Goal: Check status: Check status

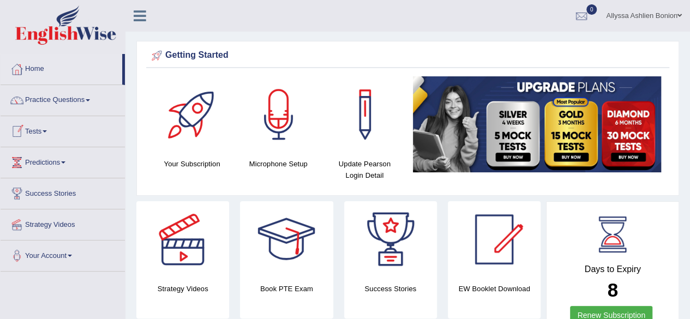
click at [41, 137] on link "Tests" at bounding box center [63, 129] width 124 height 27
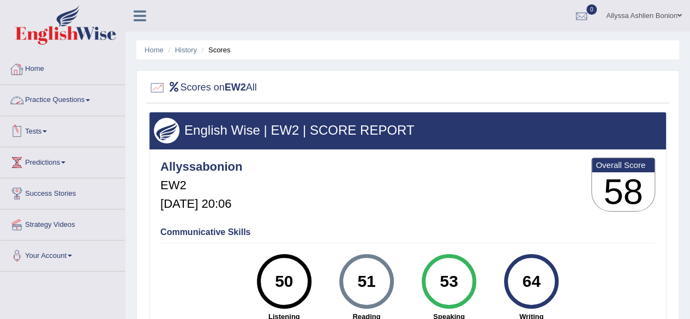
click at [50, 124] on link "Tests" at bounding box center [63, 129] width 124 height 27
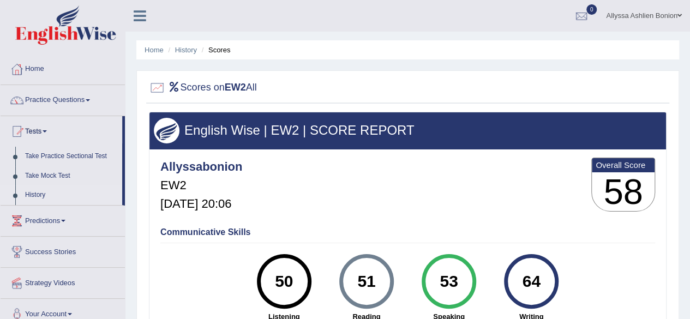
click at [37, 190] on link "History" at bounding box center [71, 195] width 102 height 20
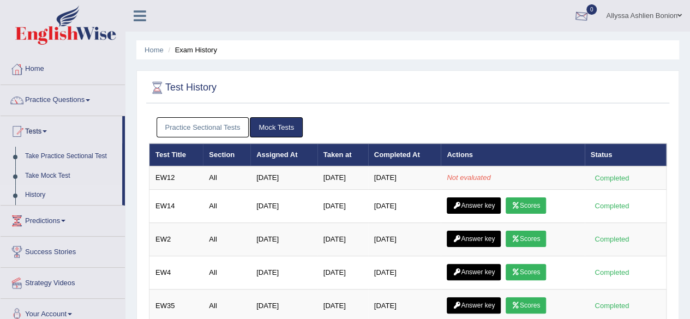
click at [583, 14] on div at bounding box center [581, 16] width 16 height 16
click at [503, 44] on strong "See All Alerts" at bounding box center [513, 45] width 49 height 9
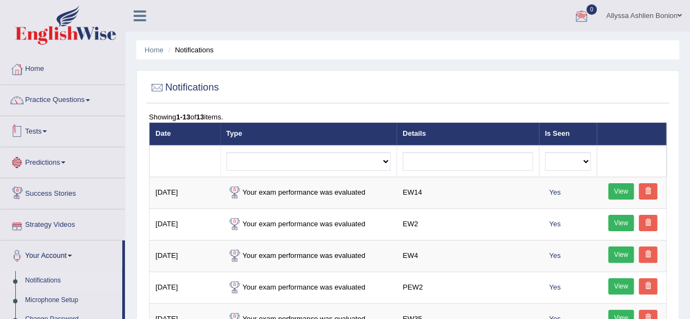
click at [40, 133] on link "Tests" at bounding box center [63, 129] width 124 height 27
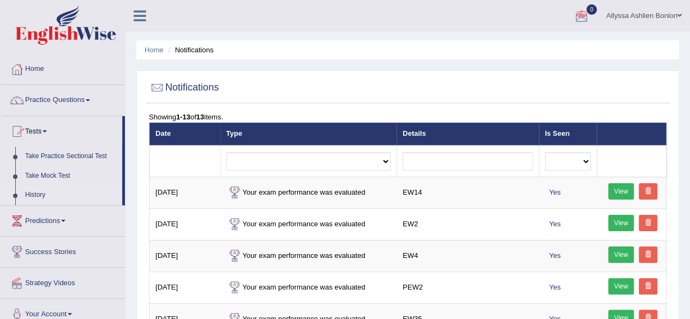
click at [36, 198] on link "History" at bounding box center [71, 195] width 102 height 20
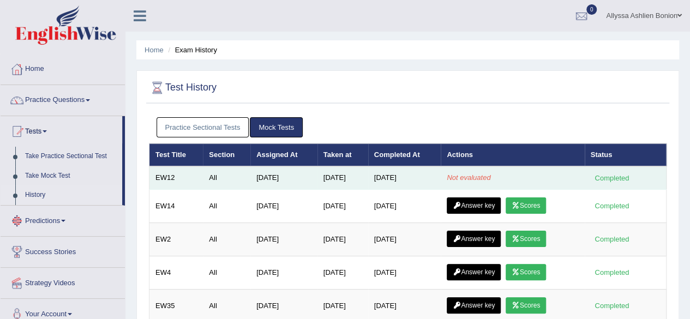
click at [408, 184] on td "[DATE]" at bounding box center [404, 177] width 73 height 23
click at [465, 174] on em "Not evaluated" at bounding box center [469, 177] width 44 height 8
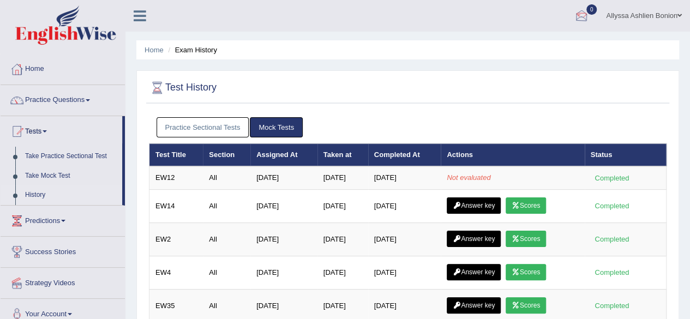
click at [584, 13] on div at bounding box center [581, 16] width 16 height 16
click at [528, 44] on strong "See All Alerts" at bounding box center [513, 45] width 49 height 9
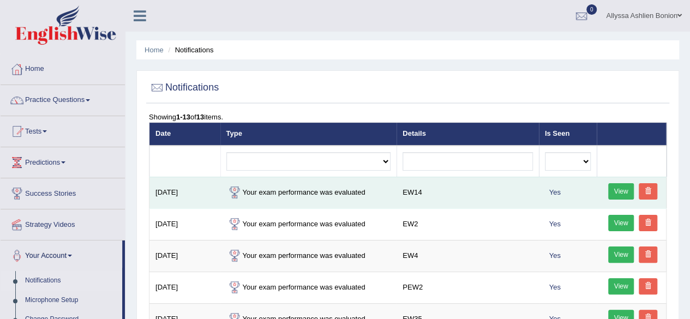
click at [626, 189] on link "View" at bounding box center [621, 191] width 26 height 16
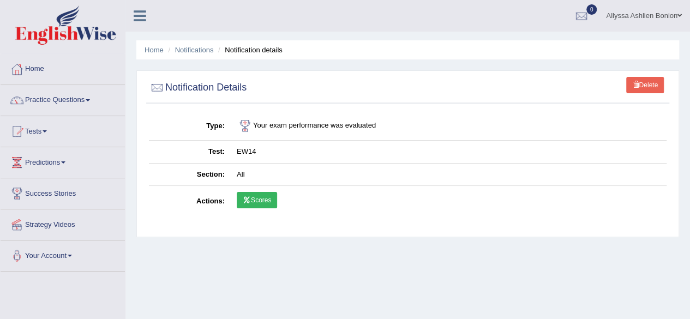
click at [264, 198] on link "Scores" at bounding box center [257, 200] width 40 height 16
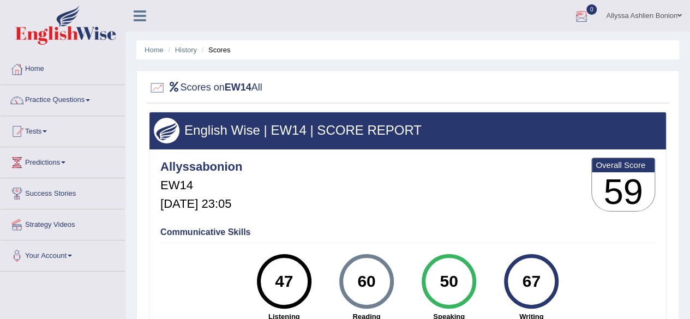
click at [582, 13] on div at bounding box center [581, 16] width 16 height 16
click at [534, 47] on strong "See All Alerts" at bounding box center [513, 45] width 49 height 9
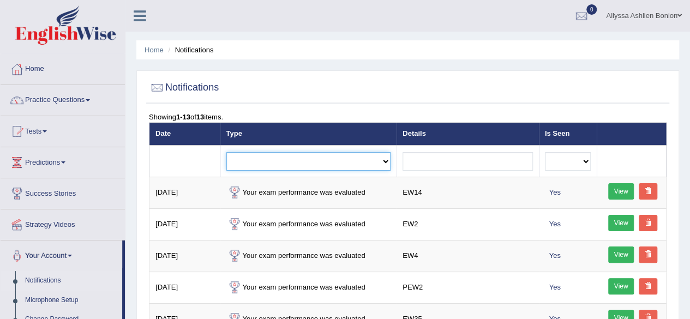
click at [384, 160] on select "Exam evaluated Question report replied Practice question report replied Test as…" at bounding box center [308, 161] width 165 height 19
select select "exam_evaluated"
click at [226, 152] on select "Exam evaluated Question report replied Practice question report replied Test as…" at bounding box center [308, 161] width 165 height 19
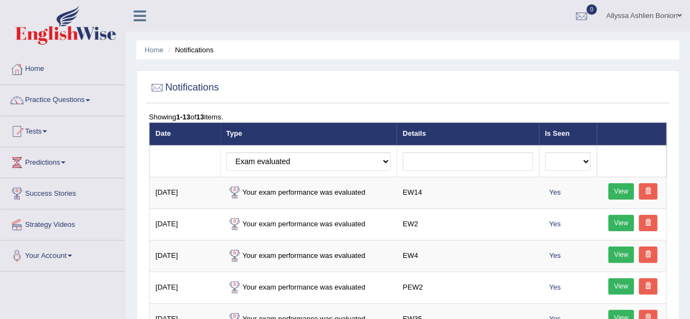
scroll to position [5, 0]
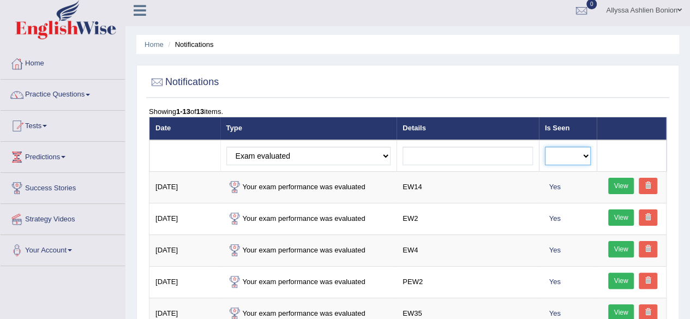
click at [589, 159] on select "No Yes" at bounding box center [568, 156] width 46 height 19
click at [588, 160] on select "No Yes" at bounding box center [568, 156] width 46 height 19
click at [485, 84] on div at bounding box center [408, 82] width 518 height 22
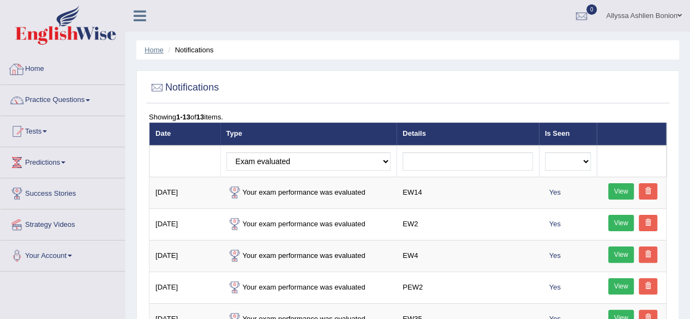
click at [161, 49] on link "Home" at bounding box center [154, 50] width 19 height 8
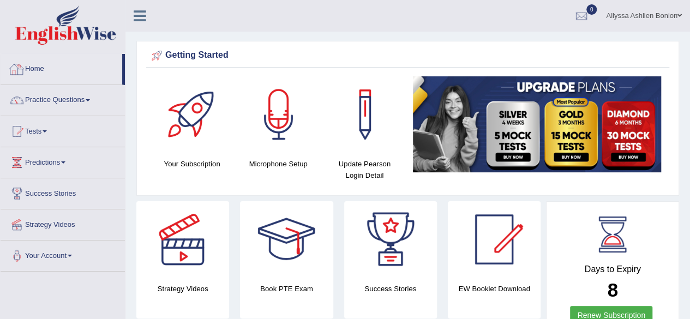
click at [12, 57] on link "Home" at bounding box center [62, 67] width 122 height 27
click at [32, 140] on link "Tests" at bounding box center [63, 129] width 124 height 27
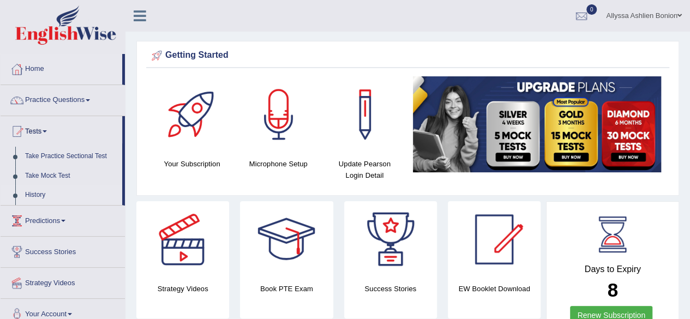
click at [35, 191] on link "History" at bounding box center [71, 195] width 102 height 20
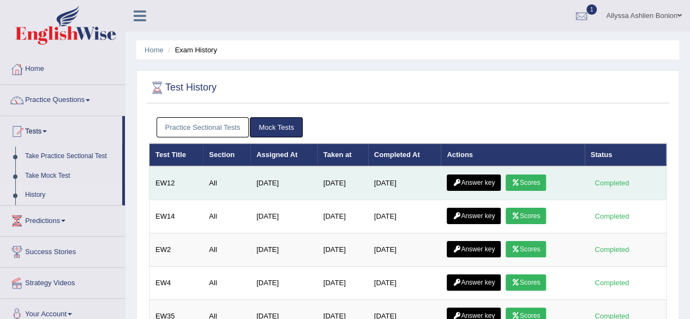
click at [533, 181] on link "Scores" at bounding box center [526, 183] width 40 height 16
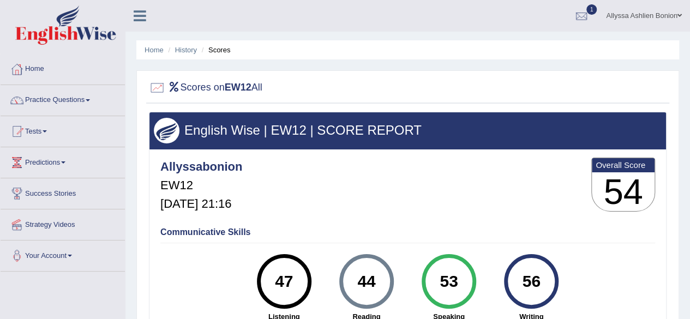
click at [588, 8] on span "1" at bounding box center [591, 9] width 11 height 10
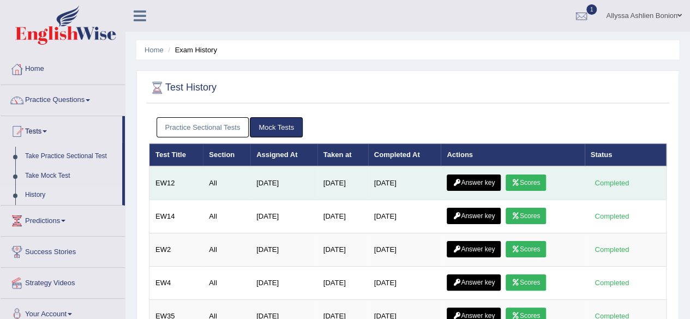
click at [467, 179] on link "Answer key" at bounding box center [474, 183] width 54 height 16
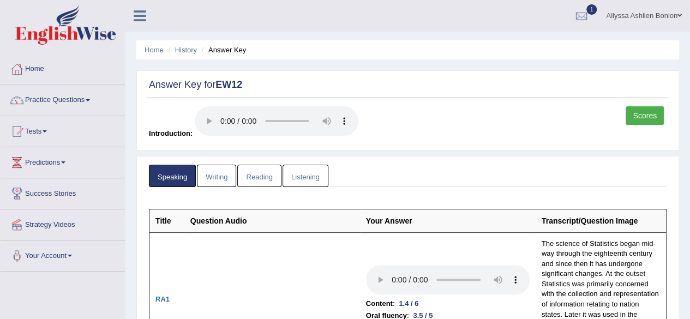
click at [254, 177] on link "Reading" at bounding box center [259, 176] width 44 height 22
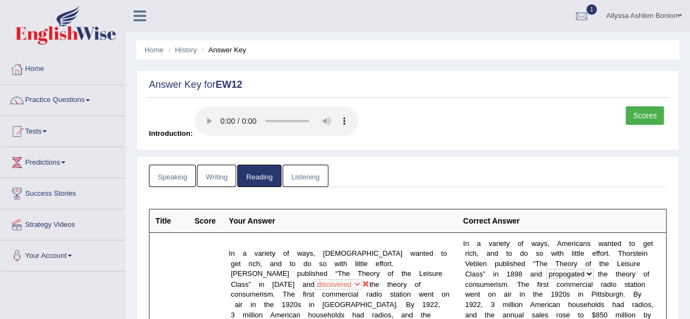
click at [298, 178] on link "Listening" at bounding box center [306, 176] width 46 height 22
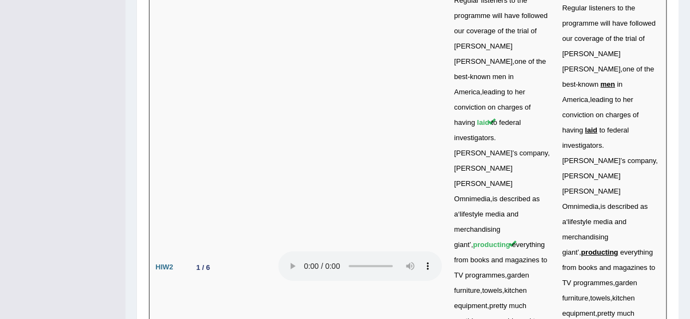
scroll to position [3733, 0]
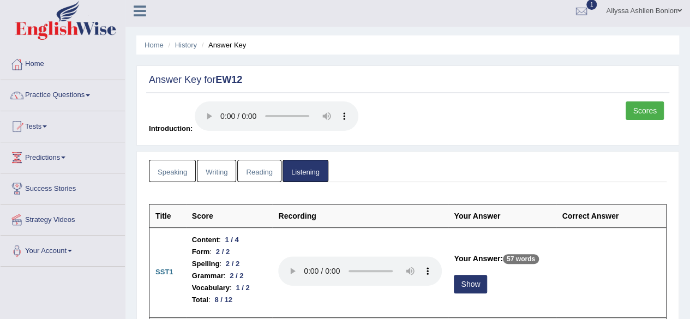
scroll to position [0, 0]
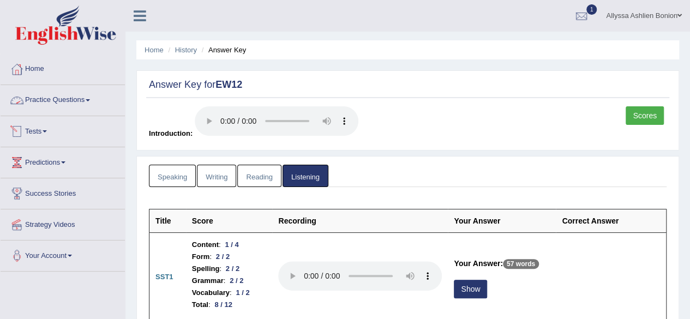
click at [27, 131] on link "Tests" at bounding box center [63, 129] width 124 height 27
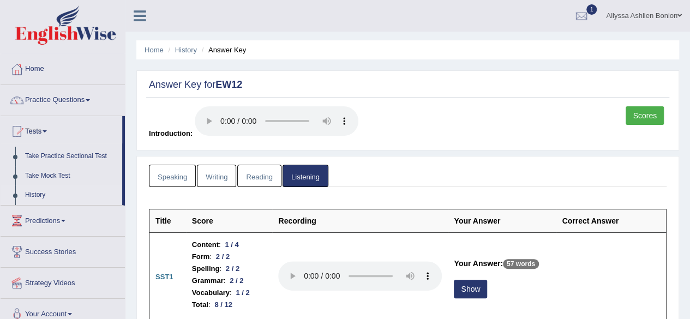
click at [35, 197] on link "History" at bounding box center [71, 195] width 102 height 20
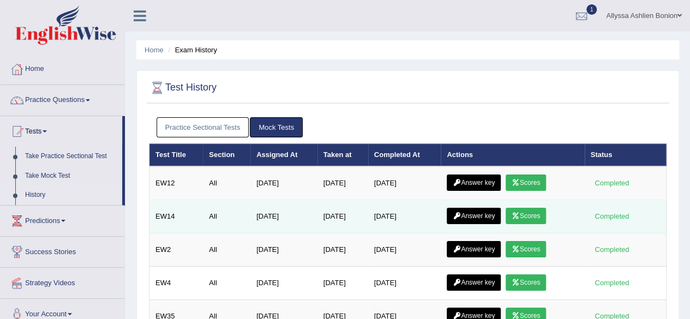
click at [526, 215] on link "Scores" at bounding box center [526, 216] width 40 height 16
click at [533, 213] on link "Scores" at bounding box center [526, 216] width 40 height 16
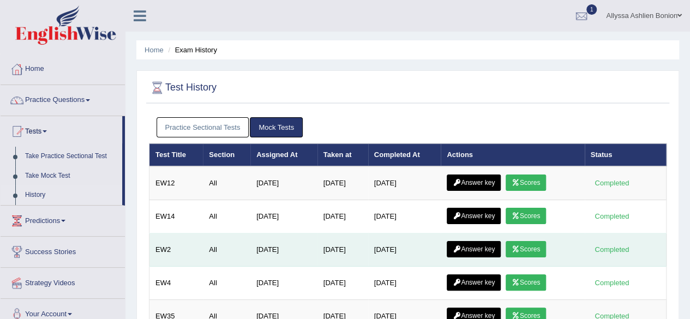
click at [538, 252] on link "Scores" at bounding box center [526, 249] width 40 height 16
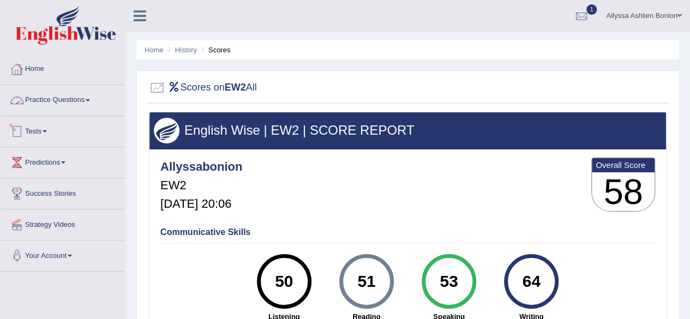
click at [31, 128] on link "Tests" at bounding box center [63, 129] width 124 height 27
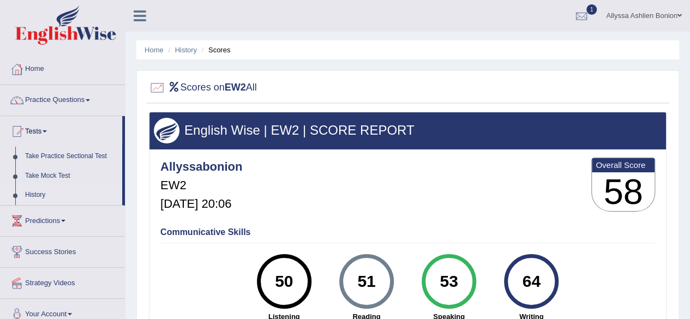
click at [31, 195] on link "History" at bounding box center [71, 195] width 102 height 20
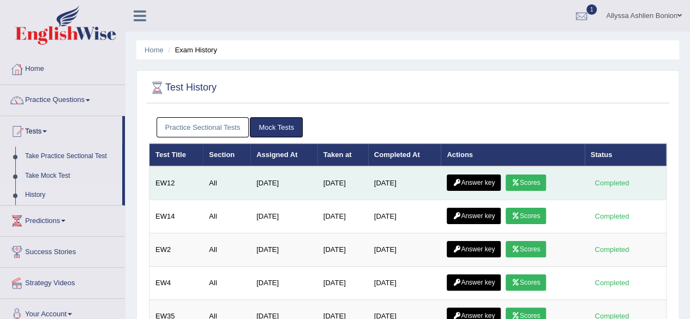
click at [529, 184] on link "Scores" at bounding box center [526, 183] width 40 height 16
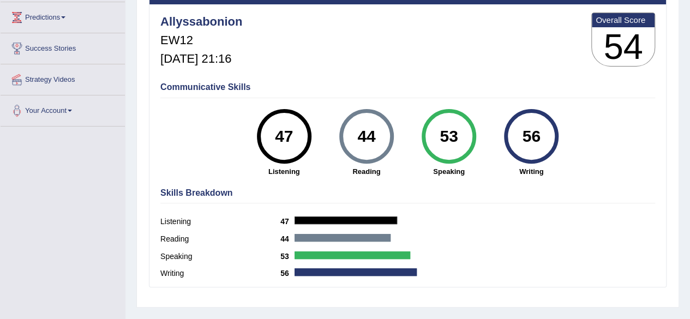
scroll to position [146, 0]
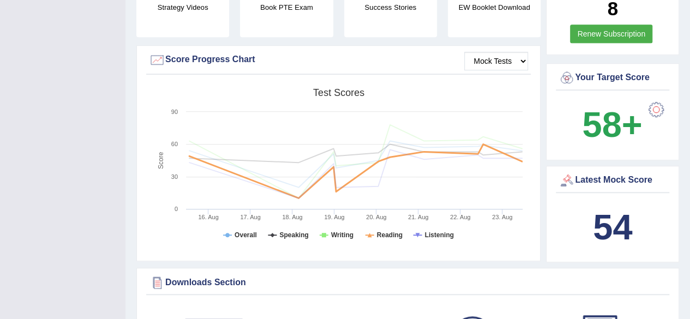
scroll to position [280, 0]
